Goal: Information Seeking & Learning: Stay updated

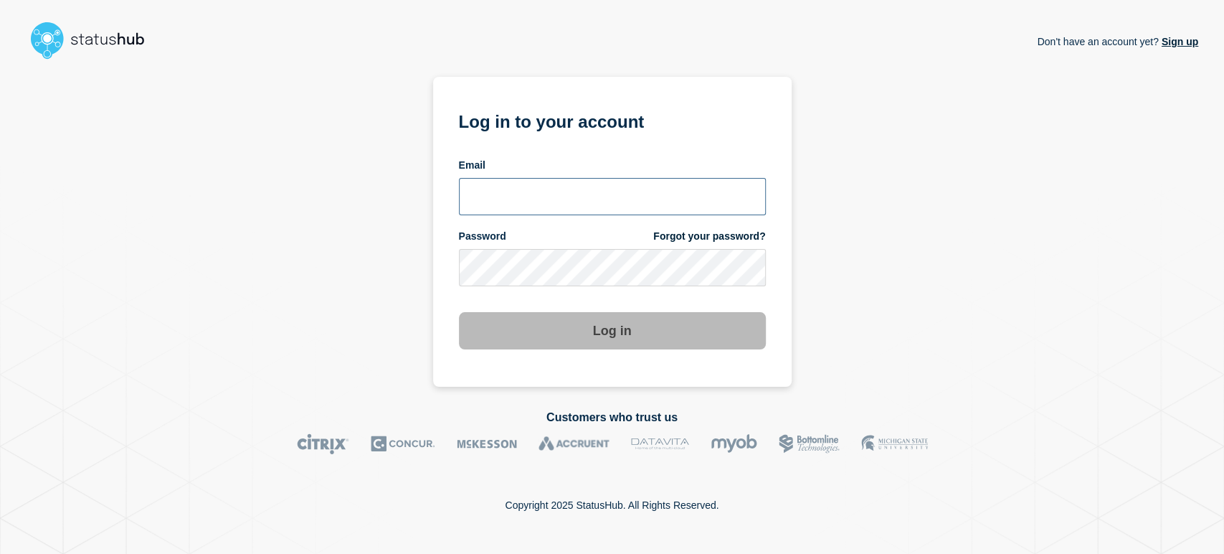
click at [478, 207] on input "email input" at bounding box center [612, 196] width 307 height 37
type input "[PERSON_NAME][EMAIL_ADDRESS][PERSON_NAME][DOMAIN_NAME]"
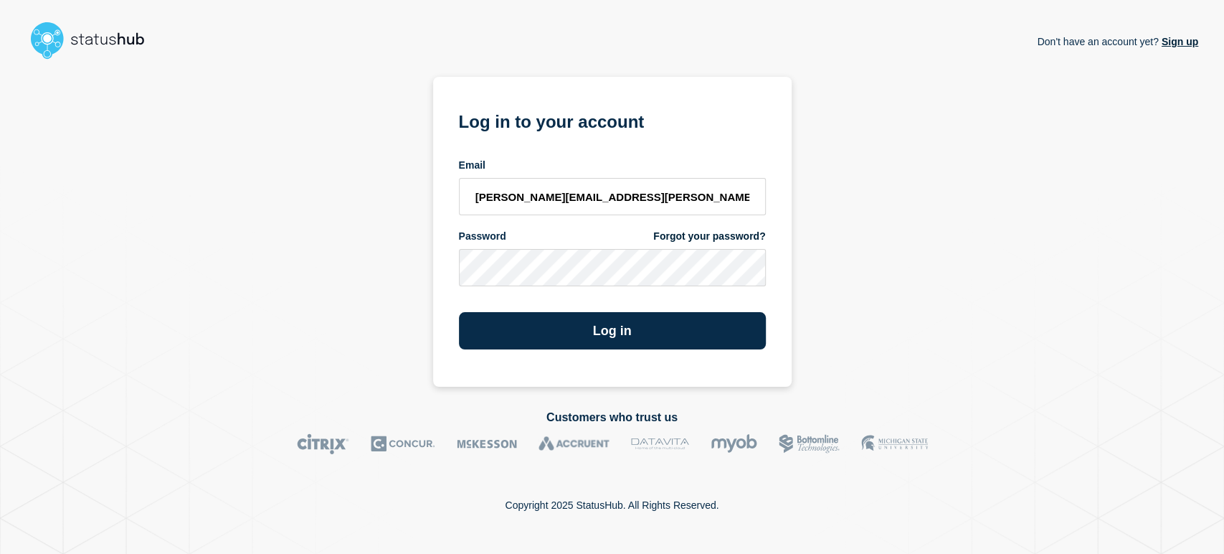
click at [459, 312] on button "Log in" at bounding box center [612, 330] width 307 height 37
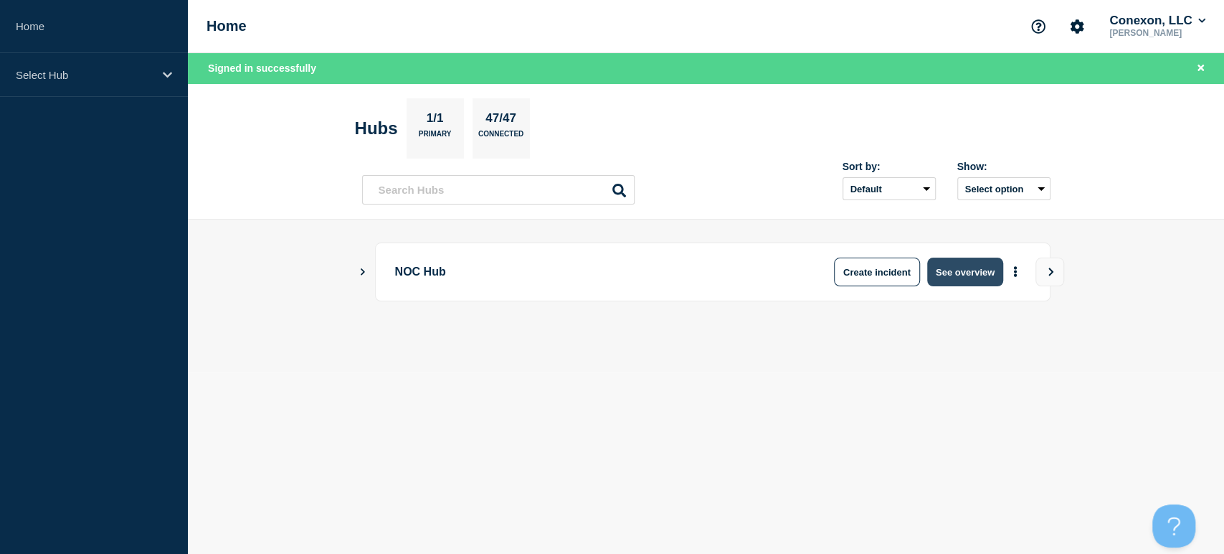
click at [945, 262] on button "See overview" at bounding box center [965, 271] width 76 height 29
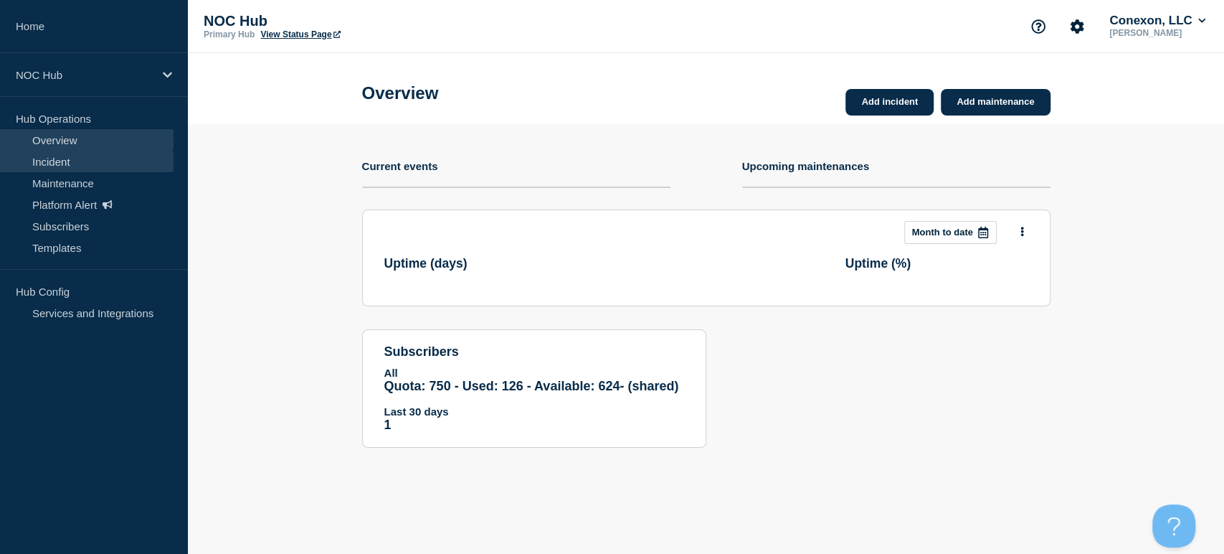
click at [75, 164] on link "Incident" at bounding box center [87, 162] width 174 height 22
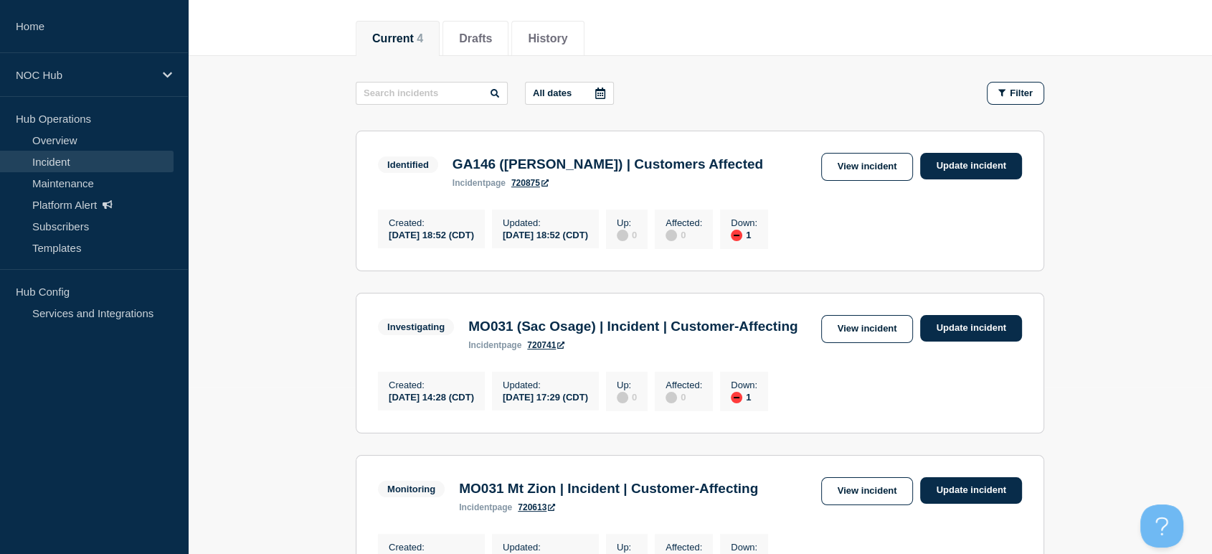
scroll to position [141, 0]
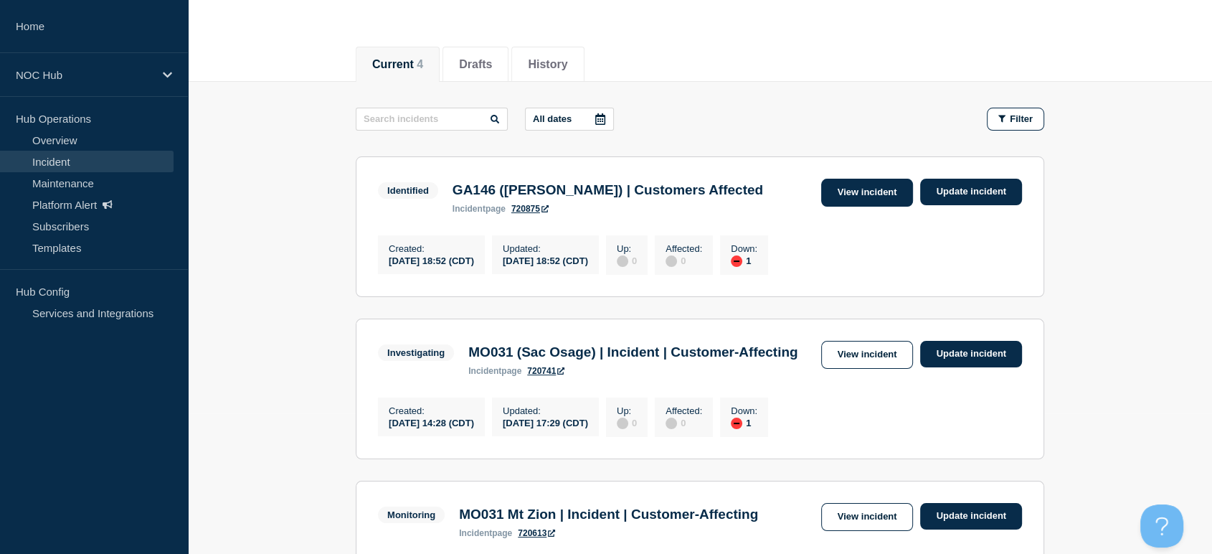
click at [855, 191] on link "View incident" at bounding box center [867, 193] width 93 height 28
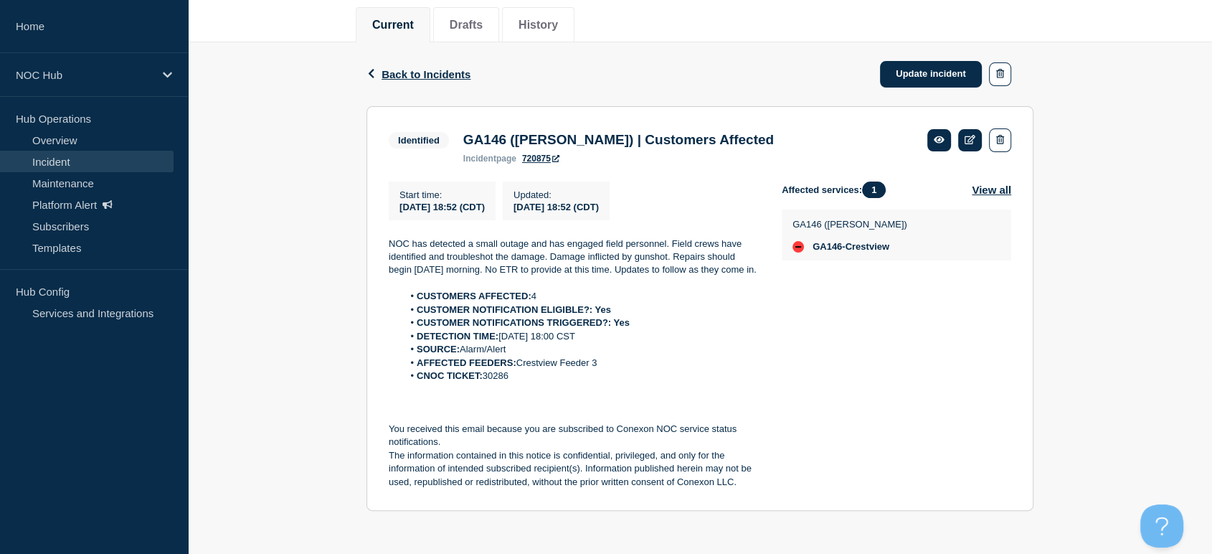
scroll to position [199, 0]
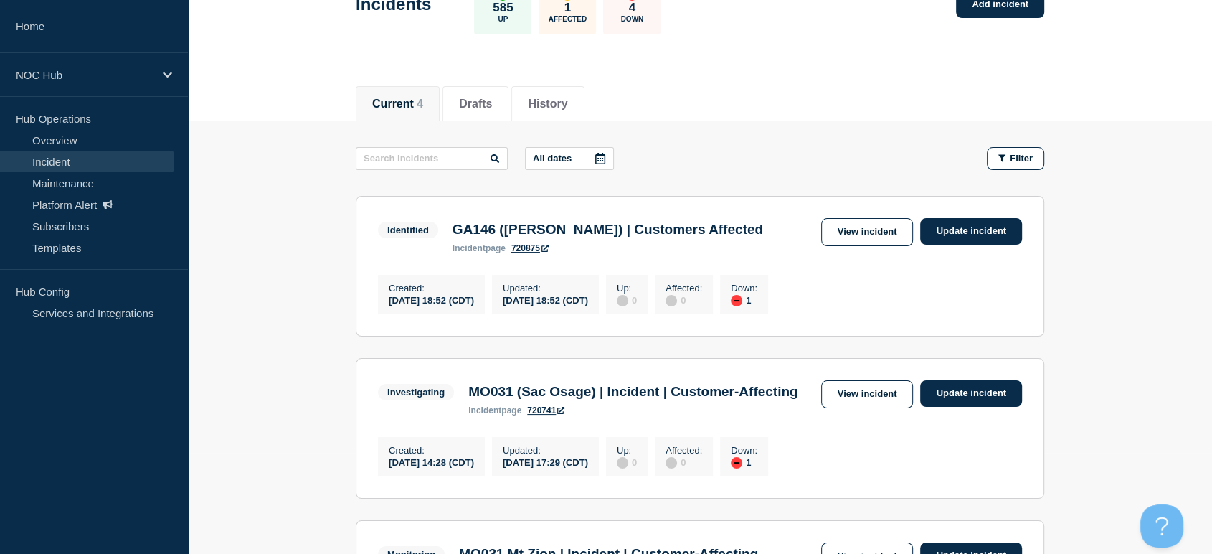
scroll to position [239, 0]
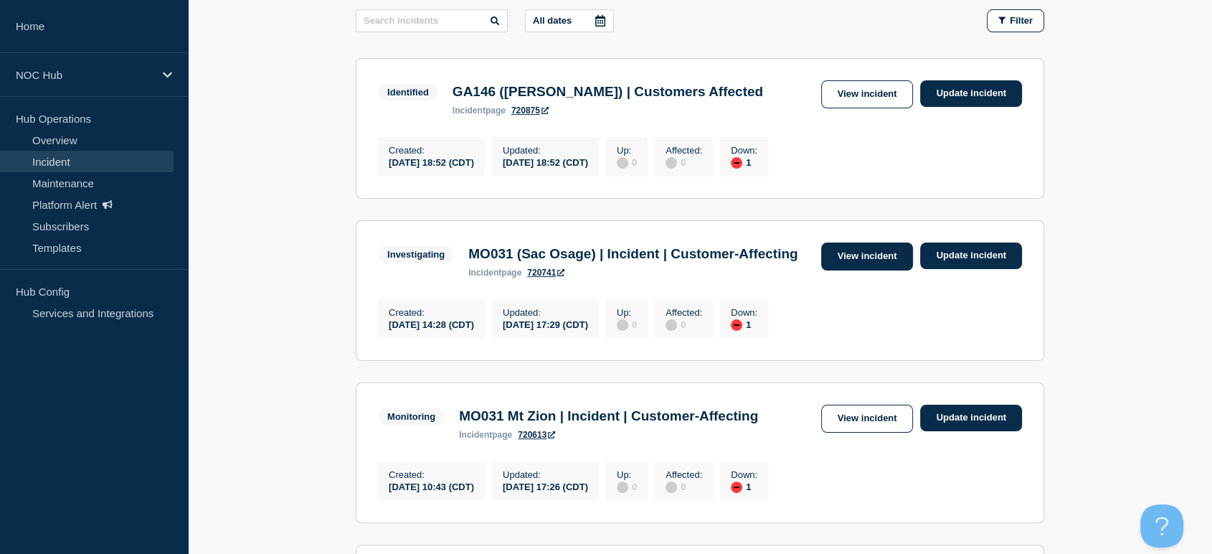
click at [871, 267] on link "View incident" at bounding box center [867, 256] width 93 height 28
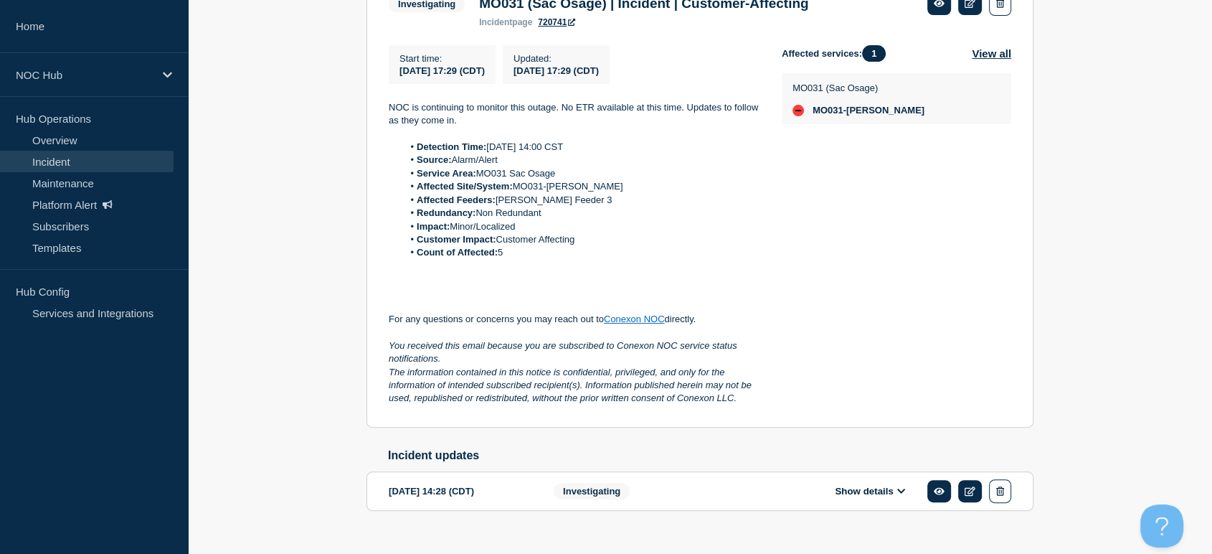
scroll to position [318, 0]
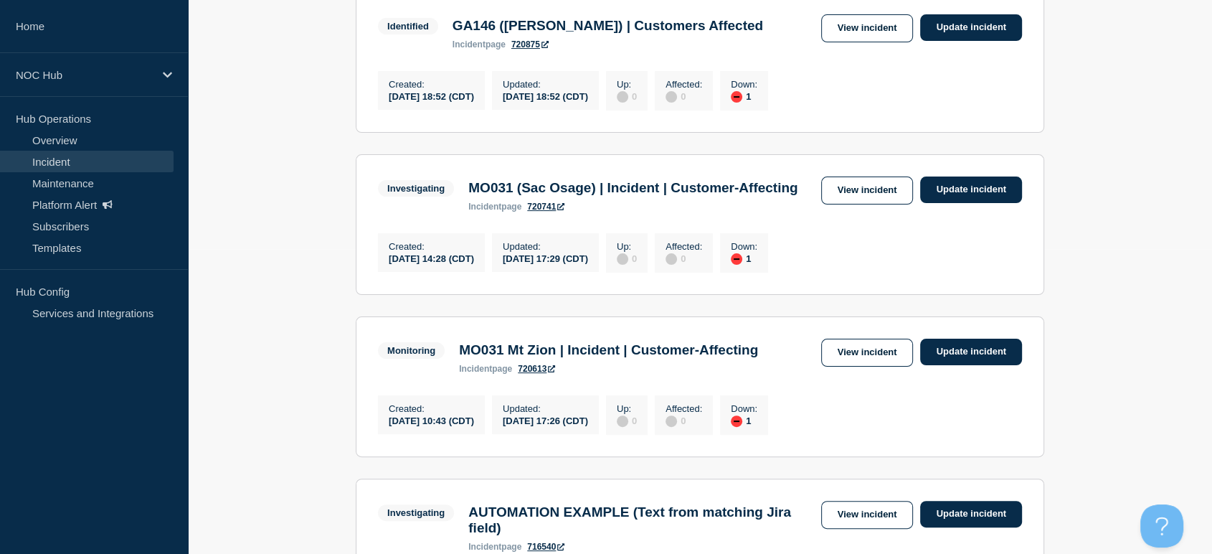
scroll to position [398, 0]
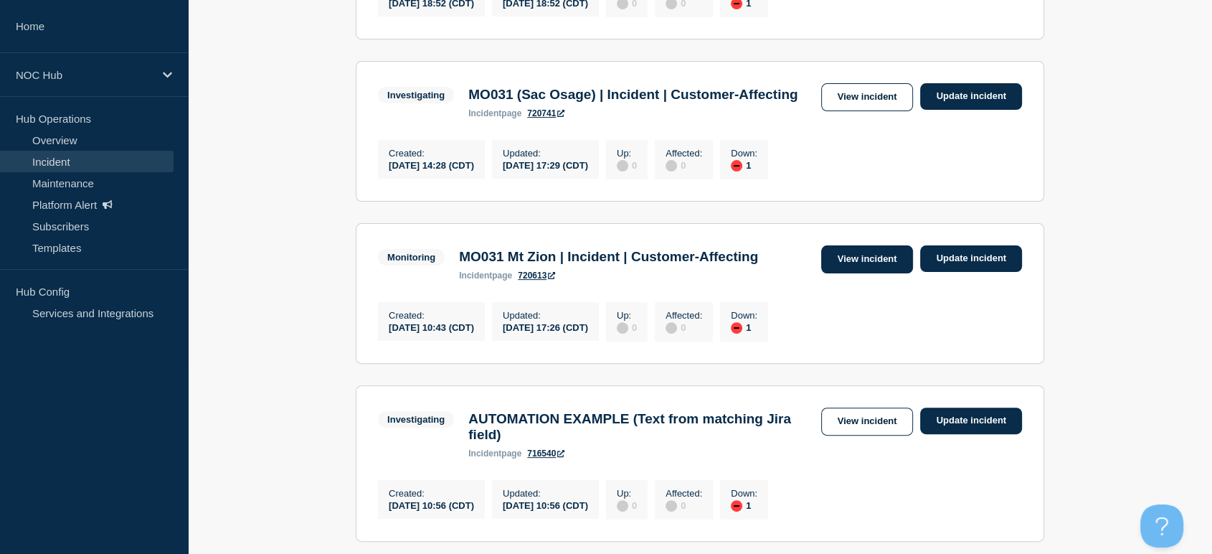
click at [884, 273] on link "View incident" at bounding box center [867, 259] width 93 height 28
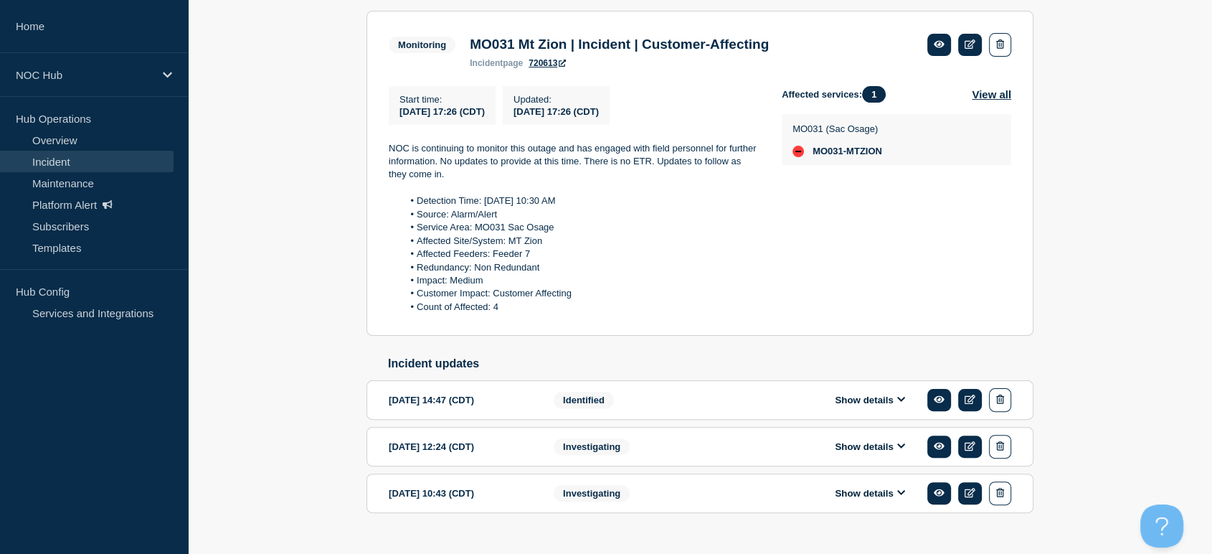
scroll to position [307, 0]
